Goal: Transaction & Acquisition: Purchase product/service

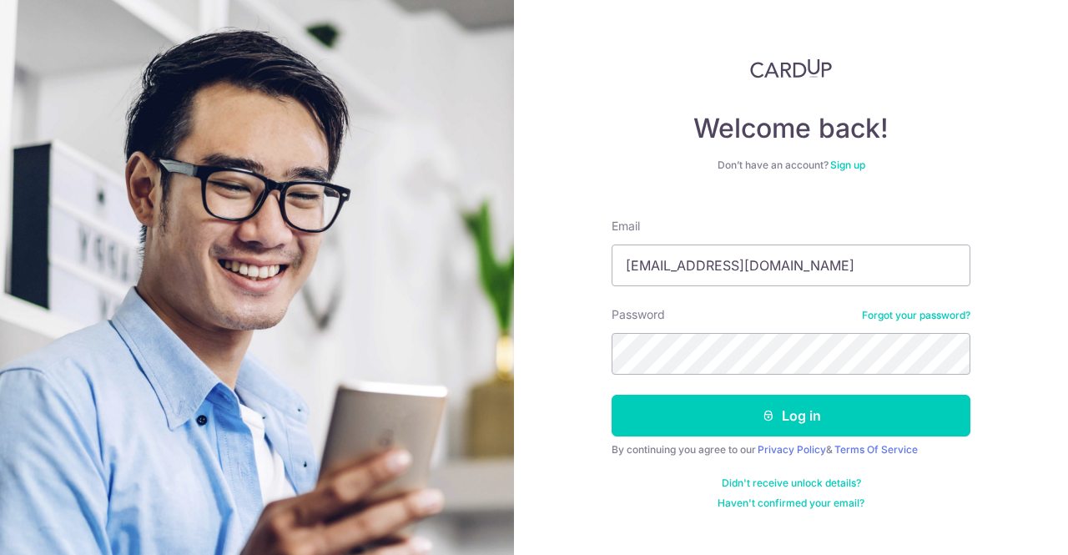
click at [612, 395] on button "Log in" at bounding box center [791, 416] width 359 height 42
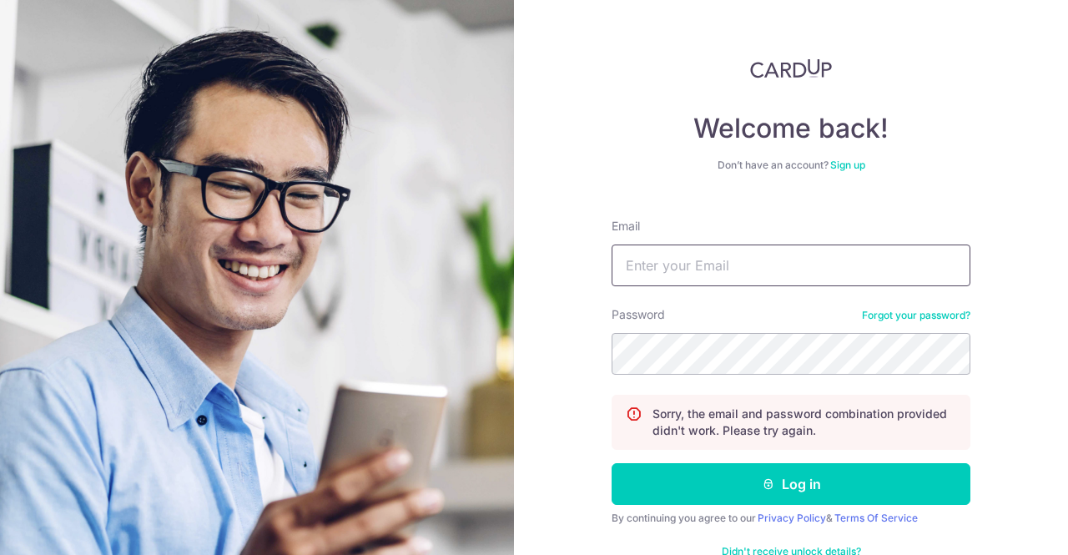
click at [709, 262] on input "Email" at bounding box center [791, 266] width 359 height 42
type input "[EMAIL_ADDRESS][DOMAIN_NAME]"
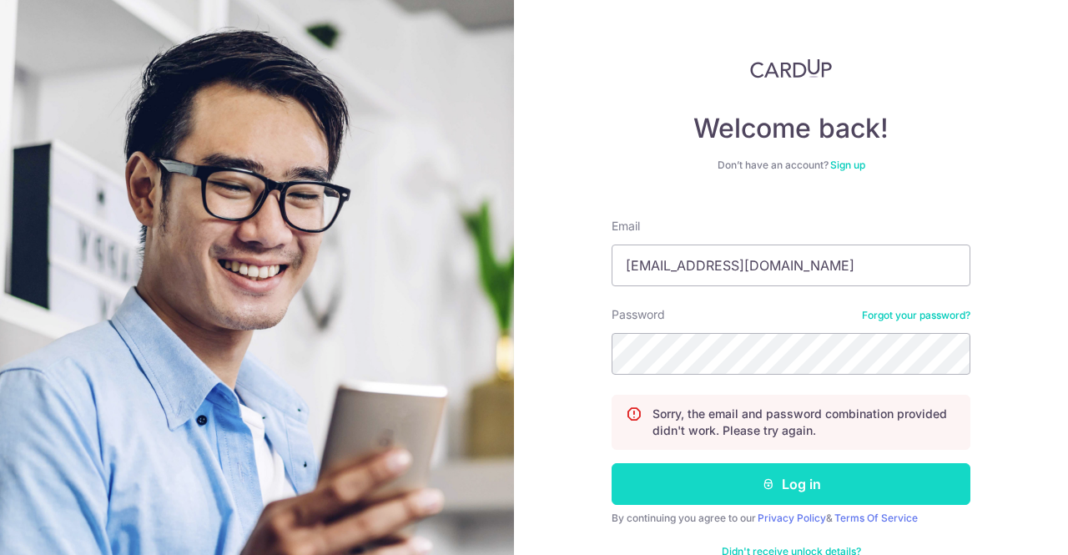
click at [796, 482] on button "Log in" at bounding box center [791, 484] width 359 height 42
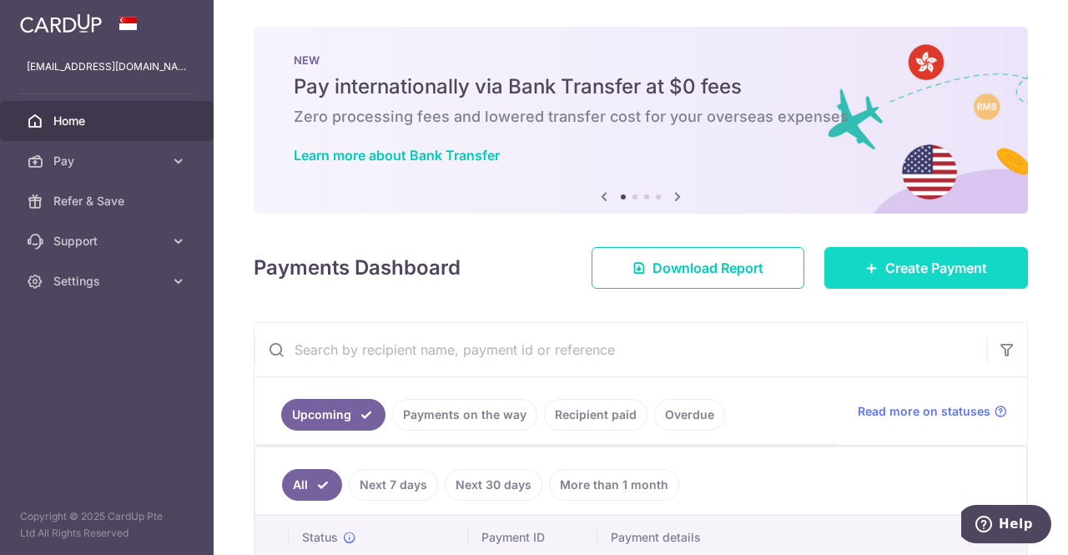
click at [918, 273] on span "Create Payment" at bounding box center [937, 268] width 102 height 20
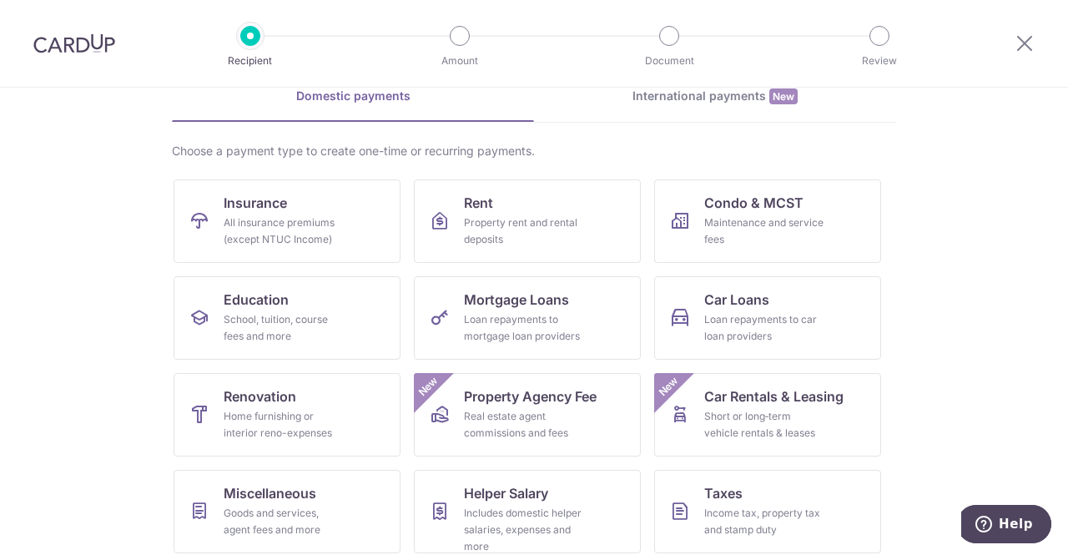
scroll to position [167, 0]
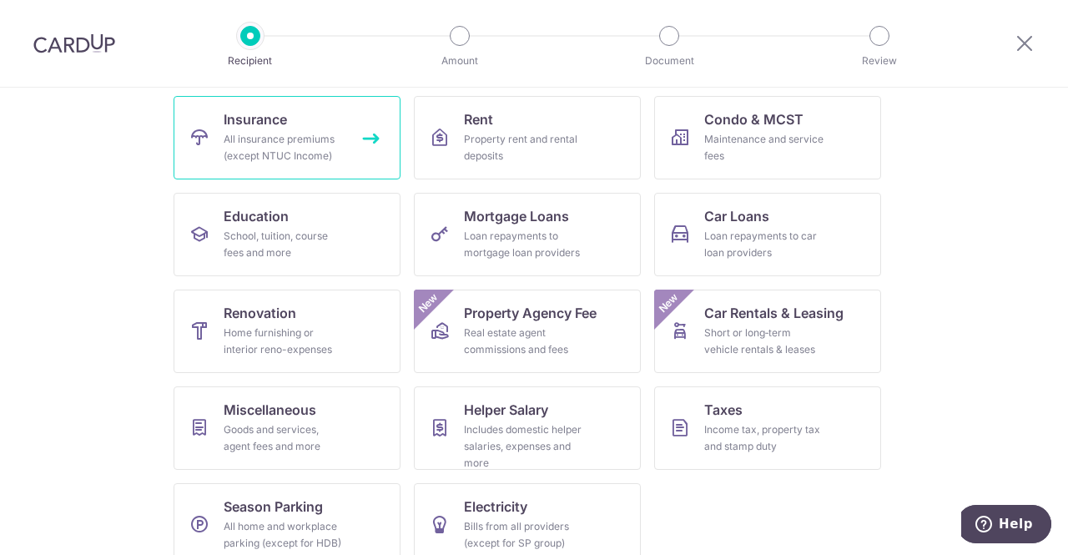
click at [302, 154] on div "All insurance premiums (except NTUC Income)" at bounding box center [284, 147] width 120 height 33
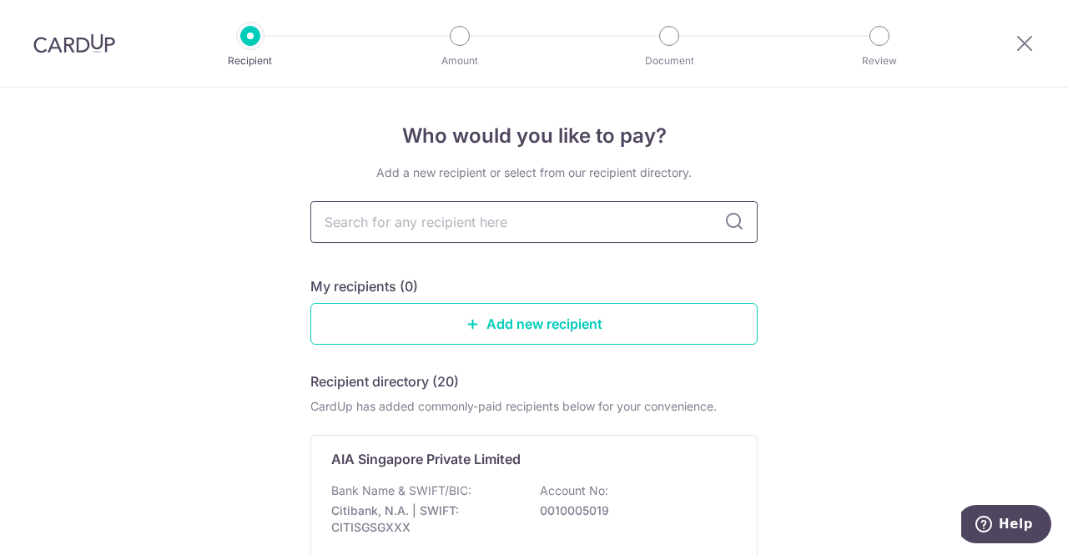
click at [497, 223] on input "text" at bounding box center [533, 222] width 447 height 42
type input "great eastern"
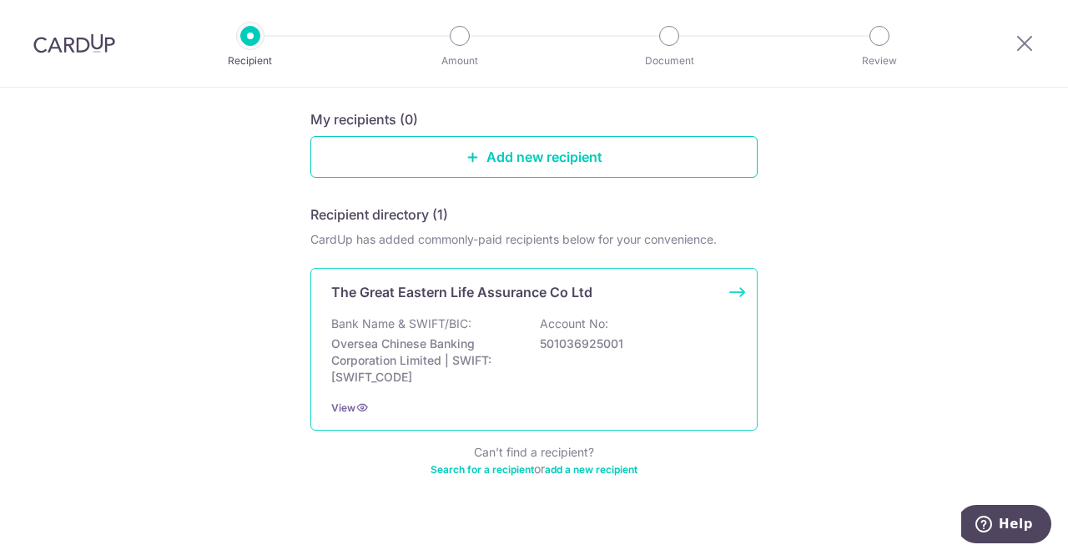
click at [522, 341] on div "Bank Name & SWIFT/BIC: Oversea Chinese Banking Corporation Limited | SWIFT: OCB…" at bounding box center [534, 350] width 406 height 70
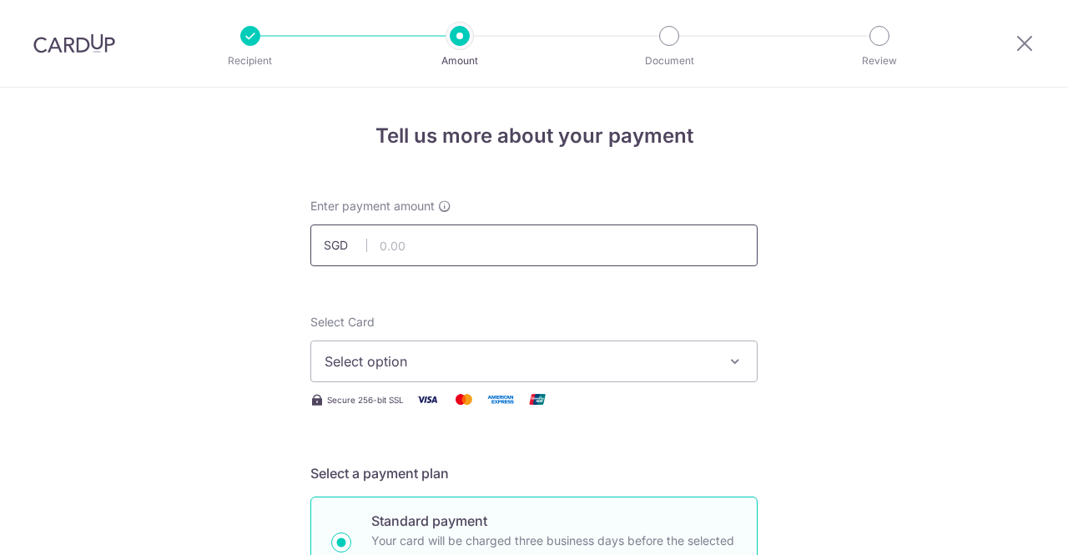
click at [494, 245] on input "text" at bounding box center [533, 246] width 447 height 42
click at [429, 253] on input "text" at bounding box center [533, 246] width 447 height 42
type input "279.83"
click at [507, 355] on span "Select option" at bounding box center [519, 361] width 389 height 20
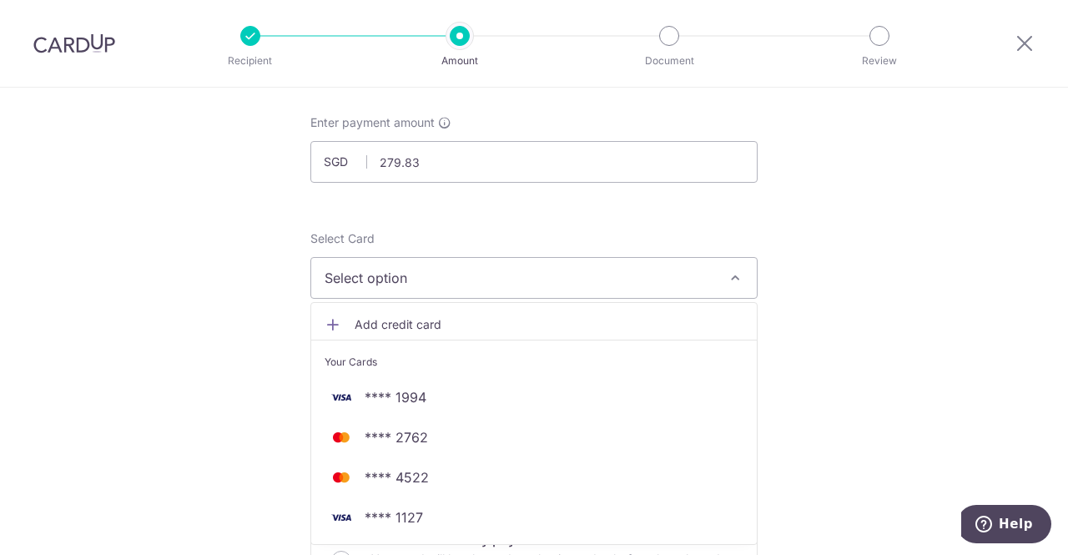
scroll to position [250, 0]
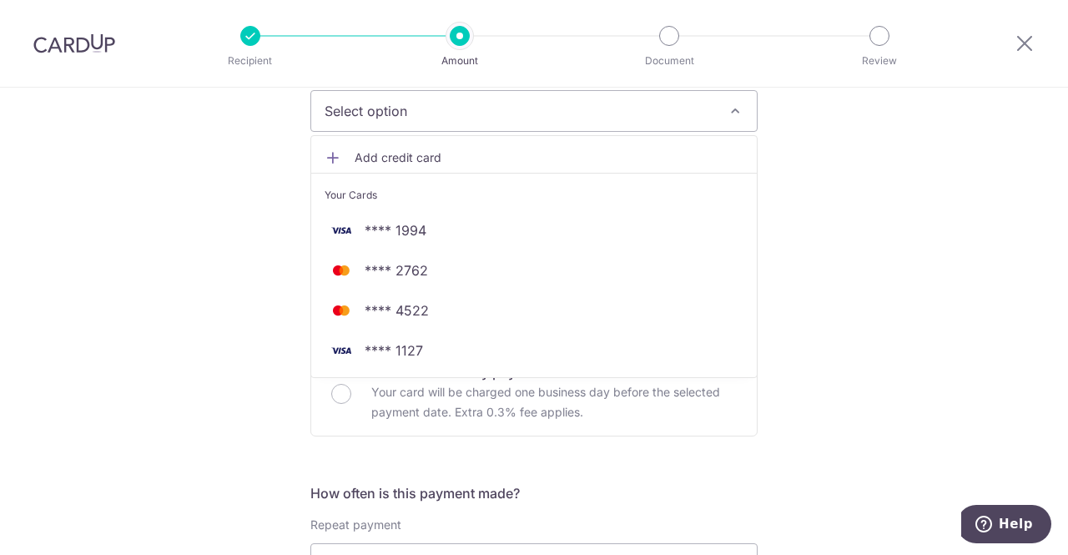
click at [391, 155] on span "Add credit card" at bounding box center [549, 157] width 389 height 17
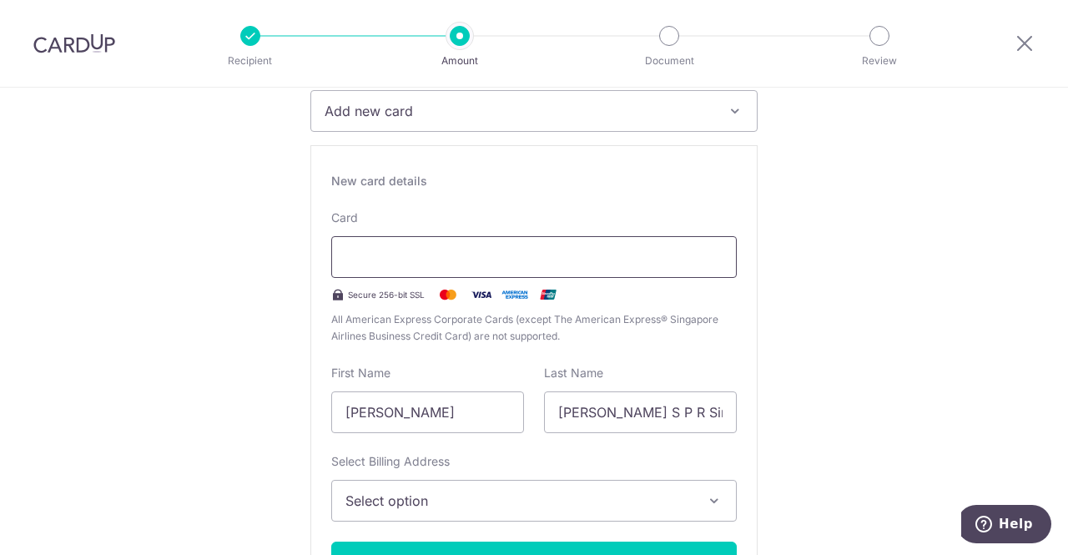
scroll to position [167, 0]
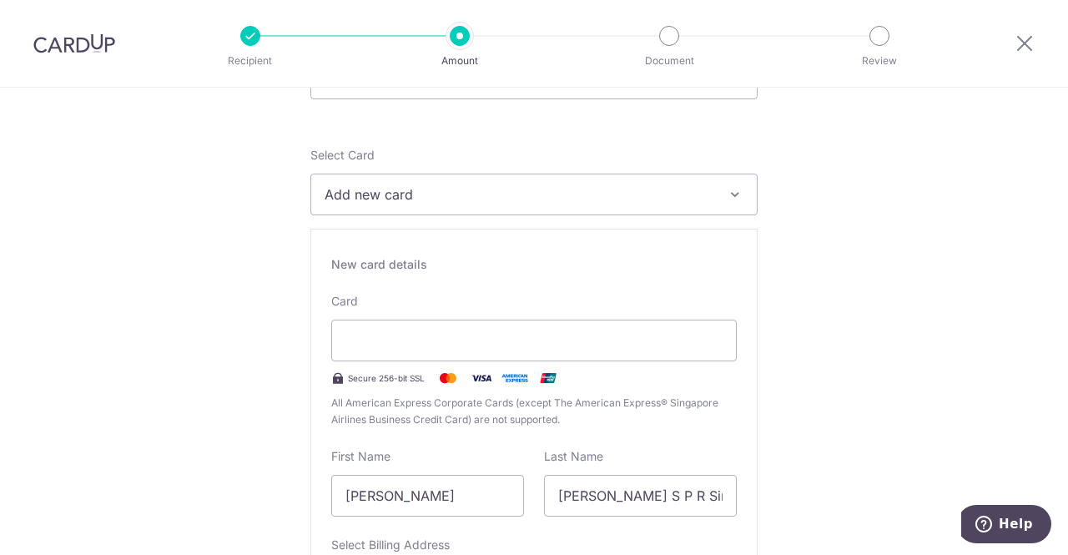
click at [686, 203] on span "Add new card" at bounding box center [519, 194] width 389 height 20
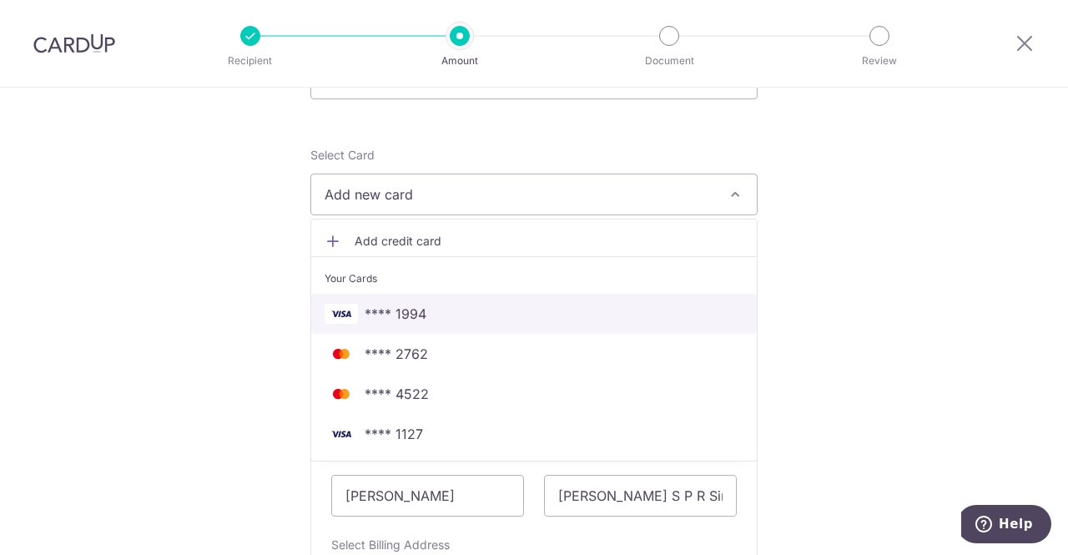
click at [549, 323] on link "**** 1994" at bounding box center [534, 314] width 446 height 40
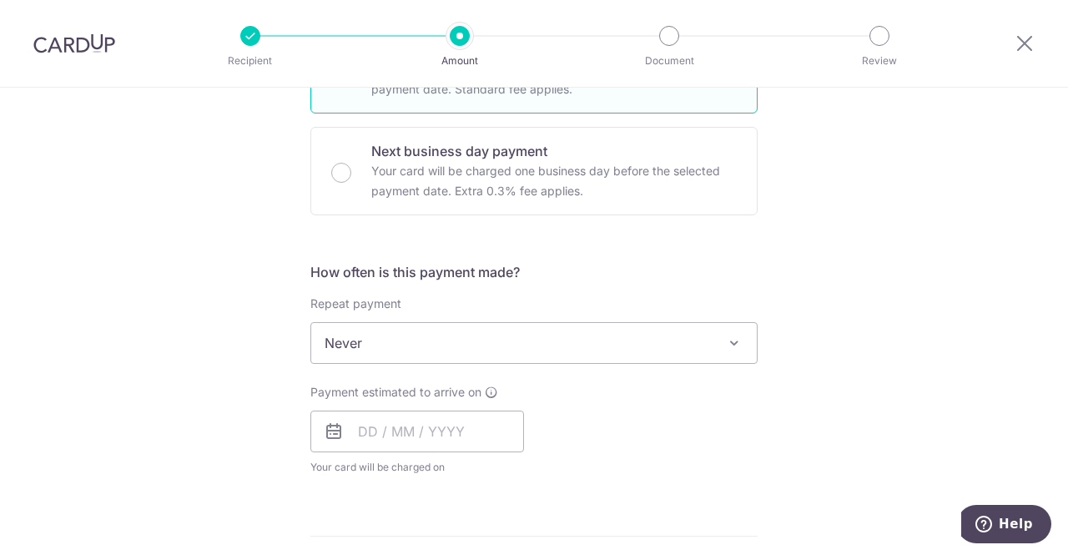
scroll to position [509, 0]
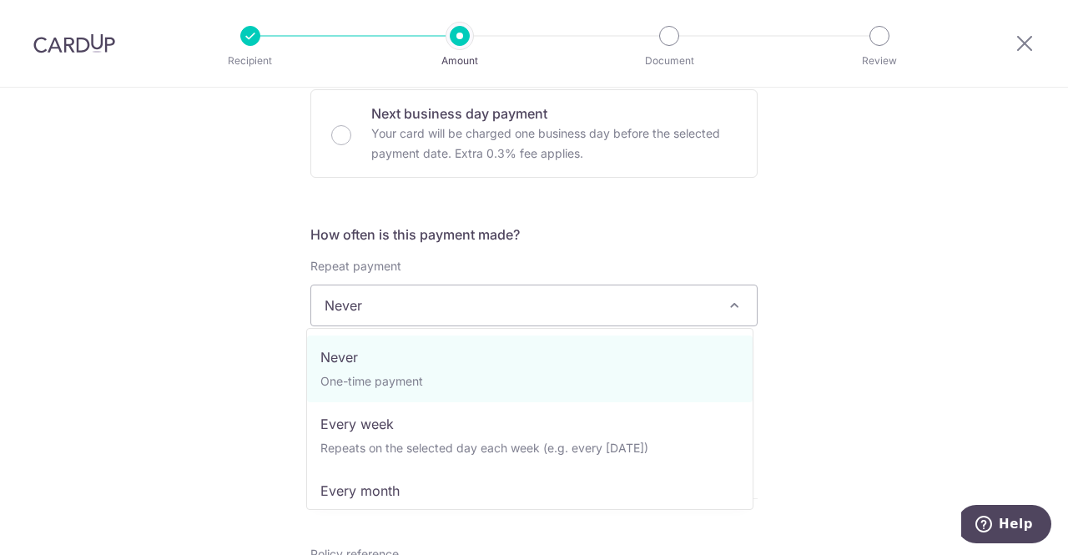
click at [618, 305] on span "Never" at bounding box center [534, 305] width 446 height 40
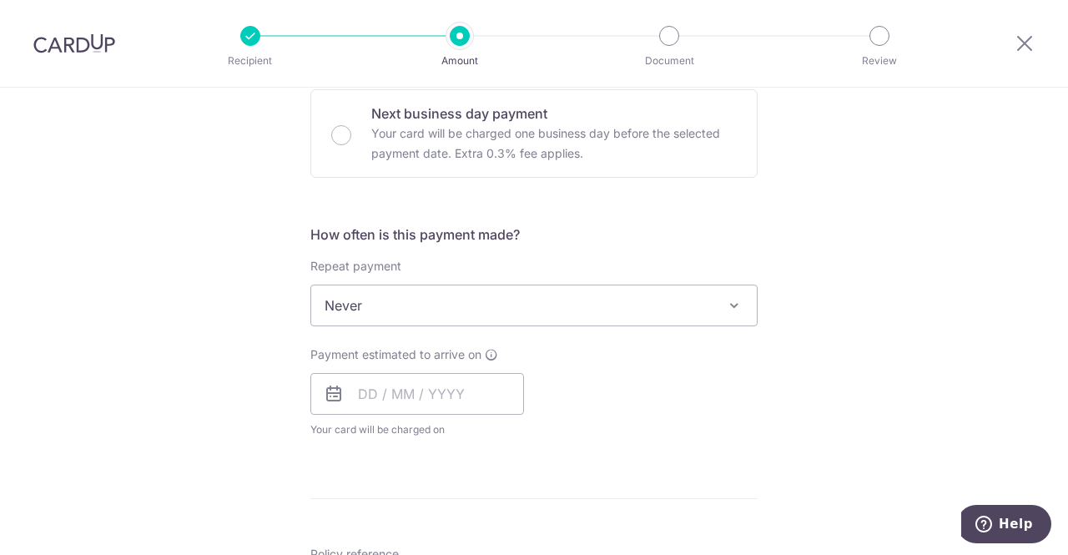
click at [633, 433] on div "Payment estimated to arrive on Your card will be charged on for the first payme…" at bounding box center [533, 392] width 467 height 92
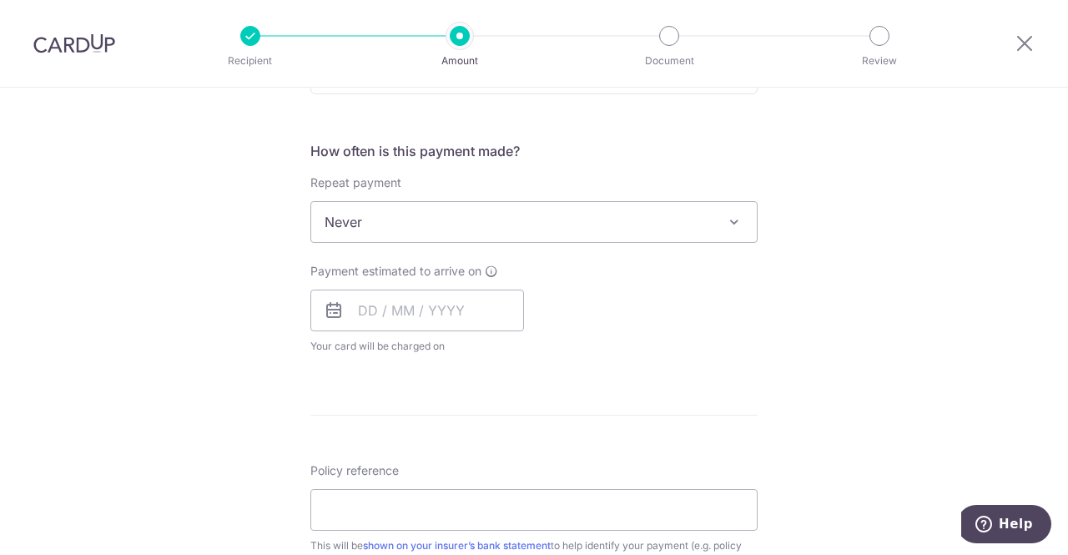
click at [548, 311] on div "Payment estimated to arrive on Your card will be charged on for the first payme…" at bounding box center [533, 309] width 467 height 92
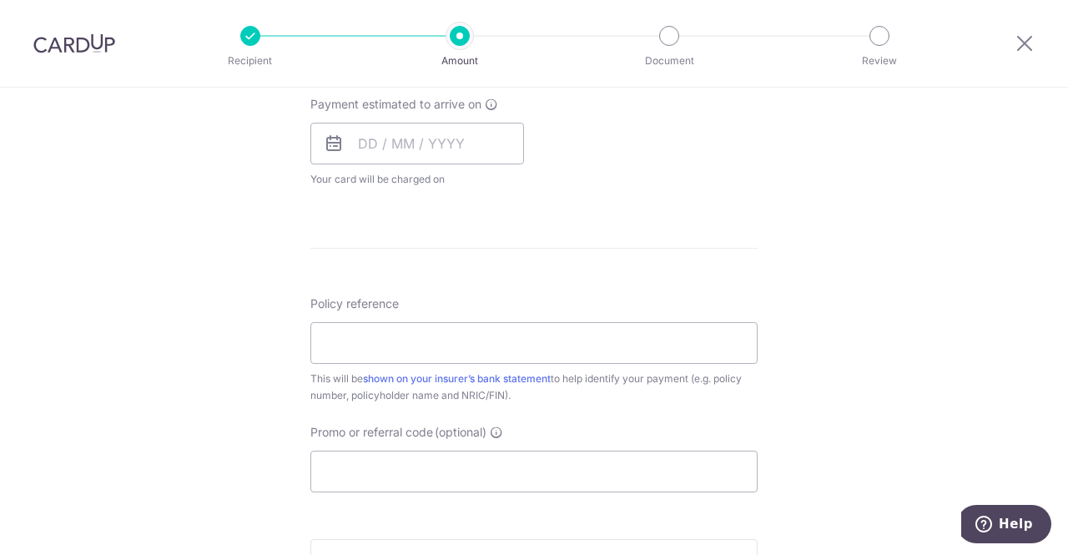
scroll to position [843, 0]
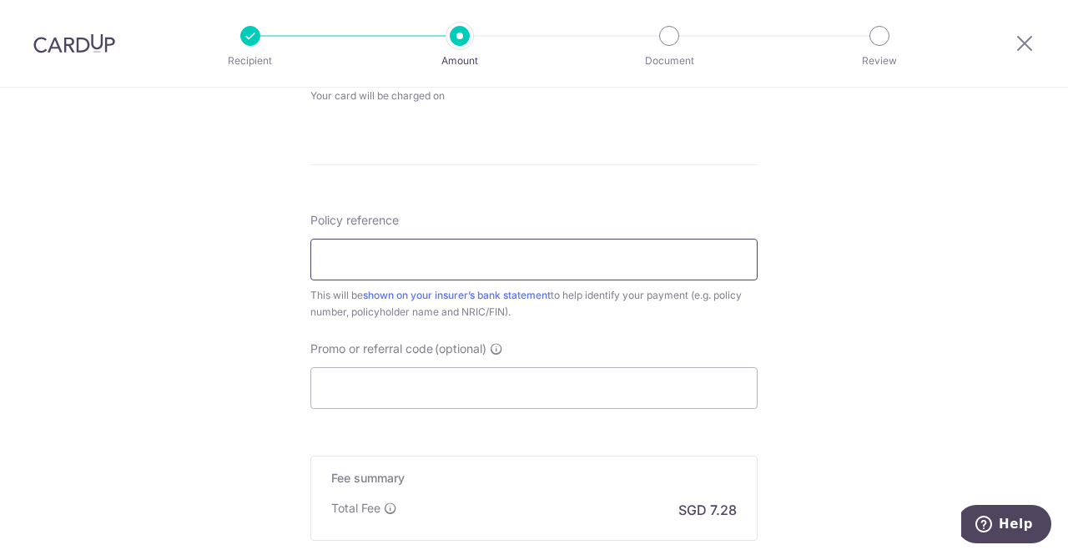
click at [535, 260] on input "Policy reference" at bounding box center [533, 260] width 447 height 42
paste input "0085374641"
type input "0085374641"
click at [537, 381] on input "Promo or referral code (optional)" at bounding box center [533, 388] width 447 height 42
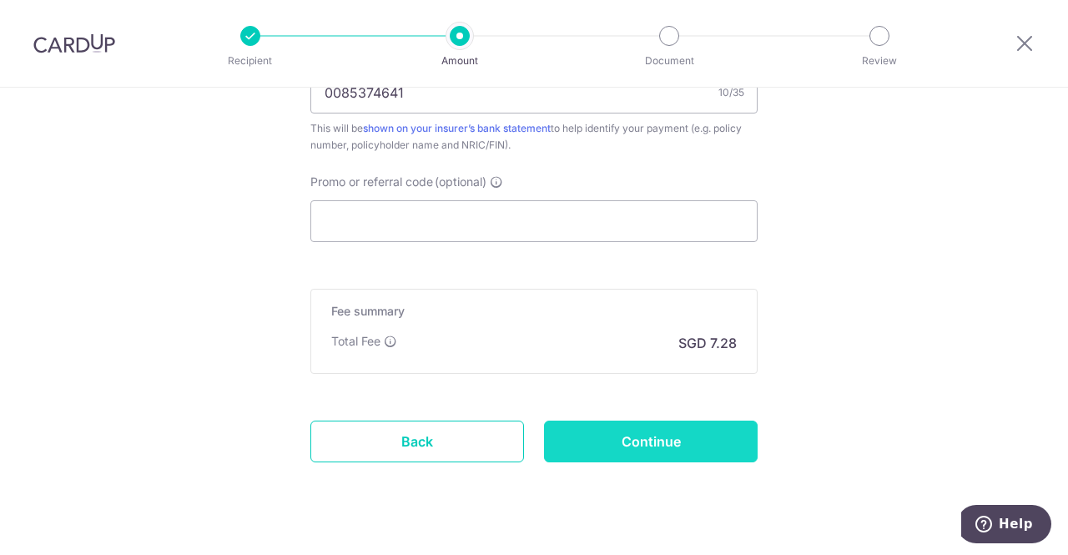
click at [656, 434] on input "Continue" at bounding box center [651, 442] width 214 height 42
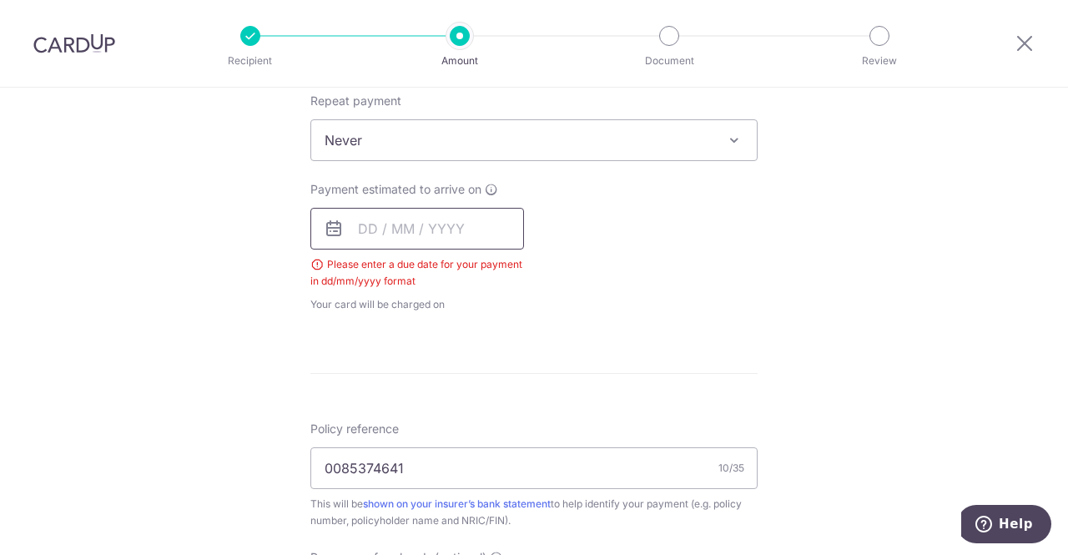
click at [421, 224] on input "text" at bounding box center [417, 229] width 214 height 42
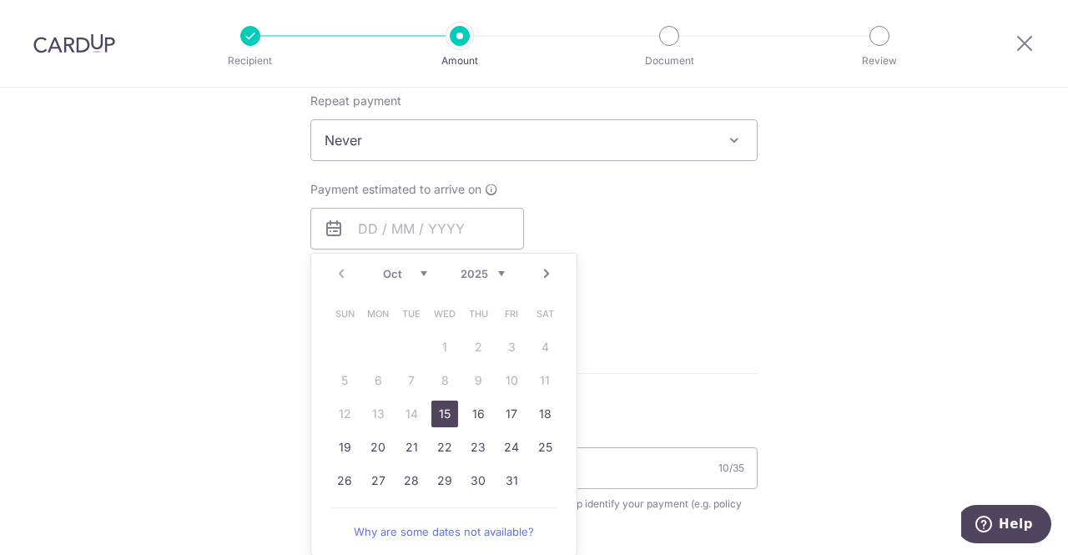
click at [447, 403] on link "15" at bounding box center [444, 414] width 27 height 27
type input "[DATE]"
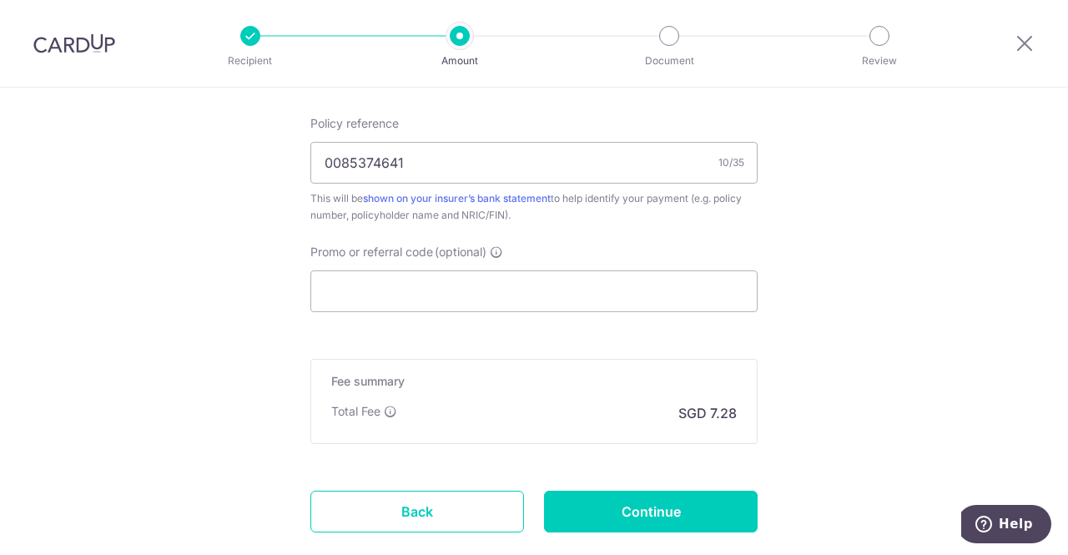
scroll to position [1092, 0]
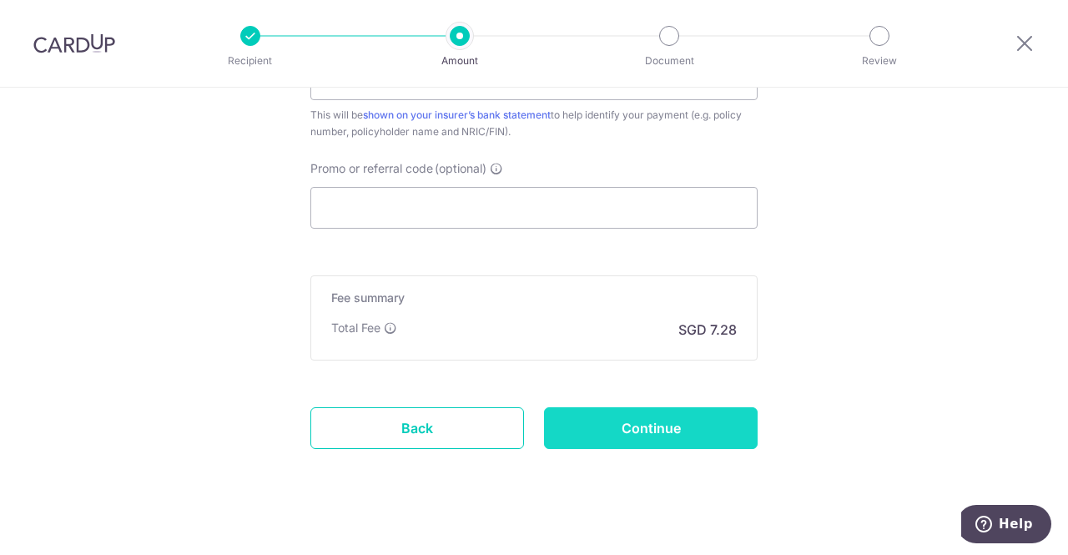
click at [689, 425] on input "Continue" at bounding box center [651, 428] width 214 height 42
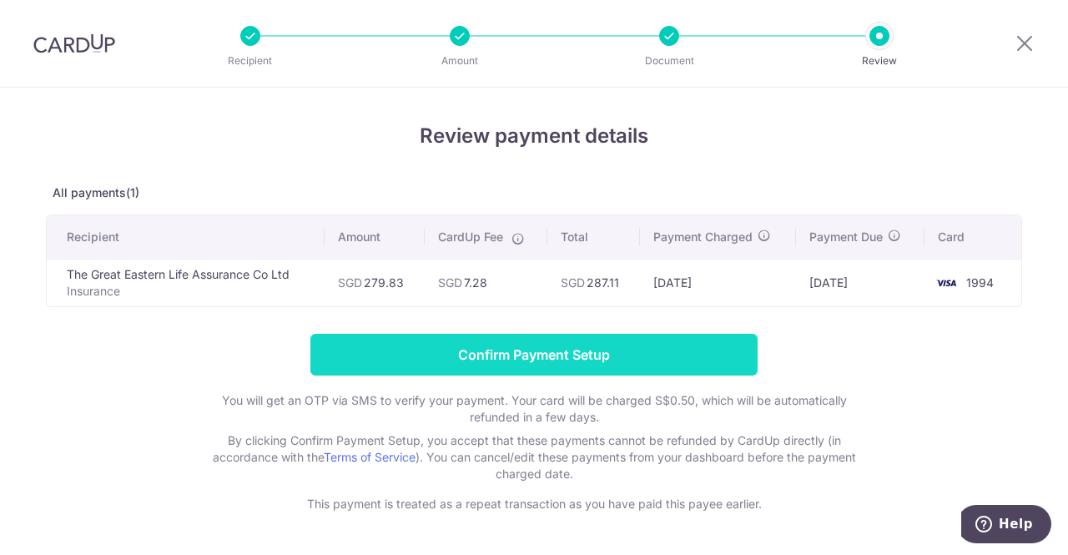
click at [561, 350] on input "Confirm Payment Setup" at bounding box center [533, 355] width 447 height 42
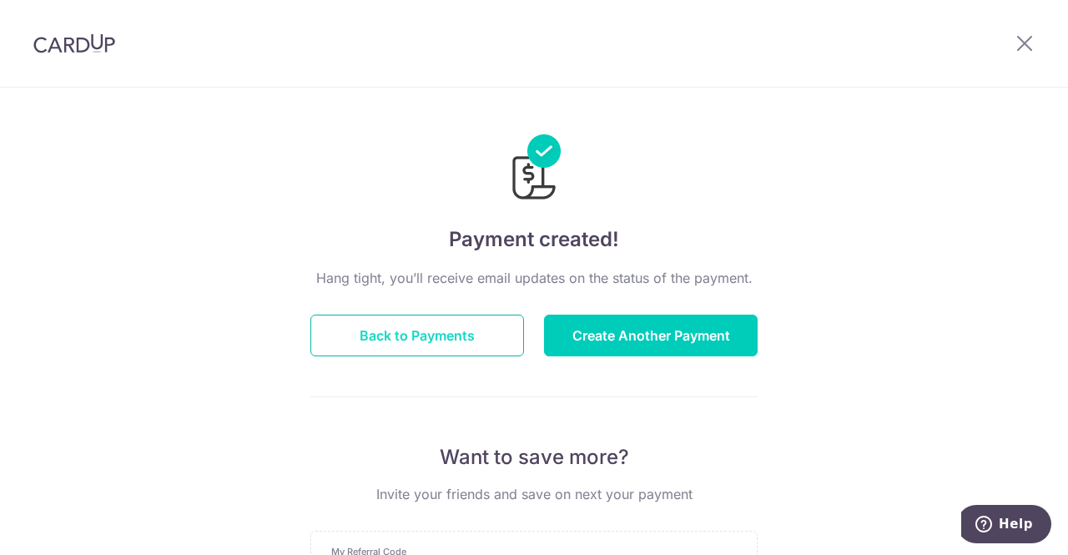
click at [432, 337] on button "Back to Payments" at bounding box center [417, 336] width 214 height 42
